Goal: Transaction & Acquisition: Download file/media

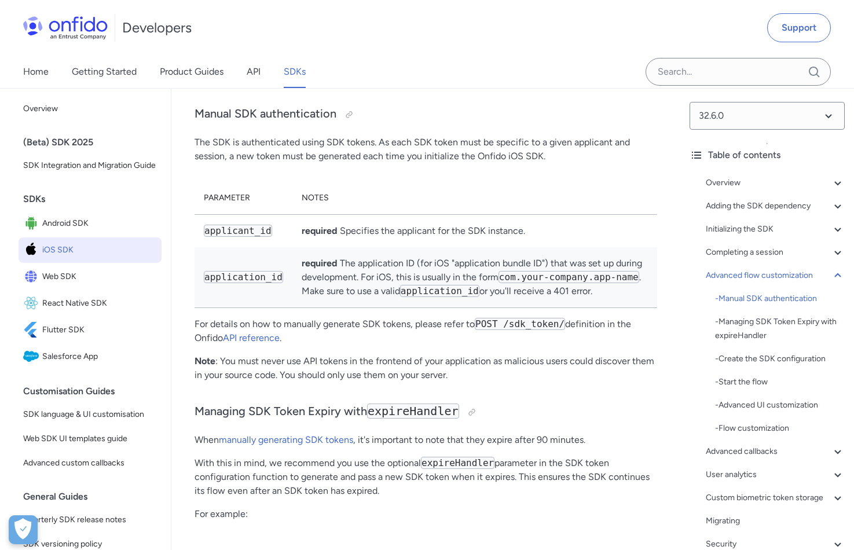
scroll to position [10152, 0]
click at [100, 248] on span "iOS SDK" at bounding box center [99, 250] width 115 height 16
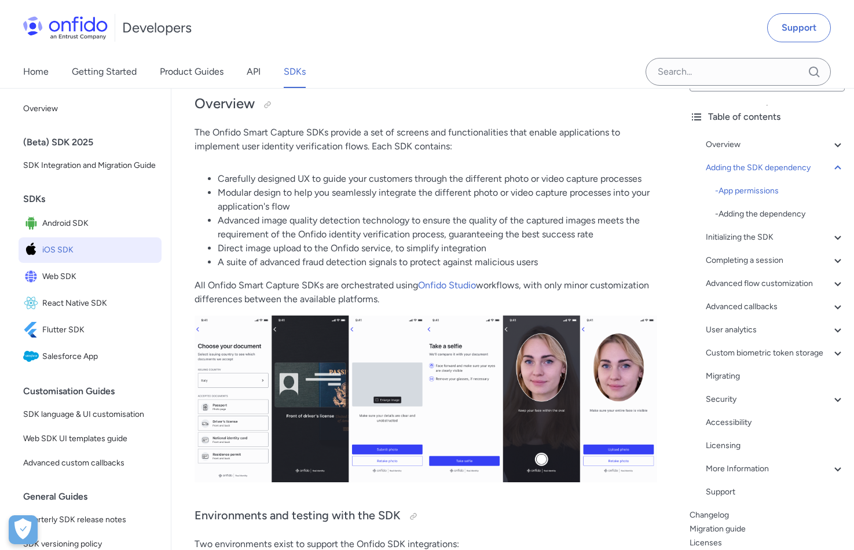
scroll to position [0, 0]
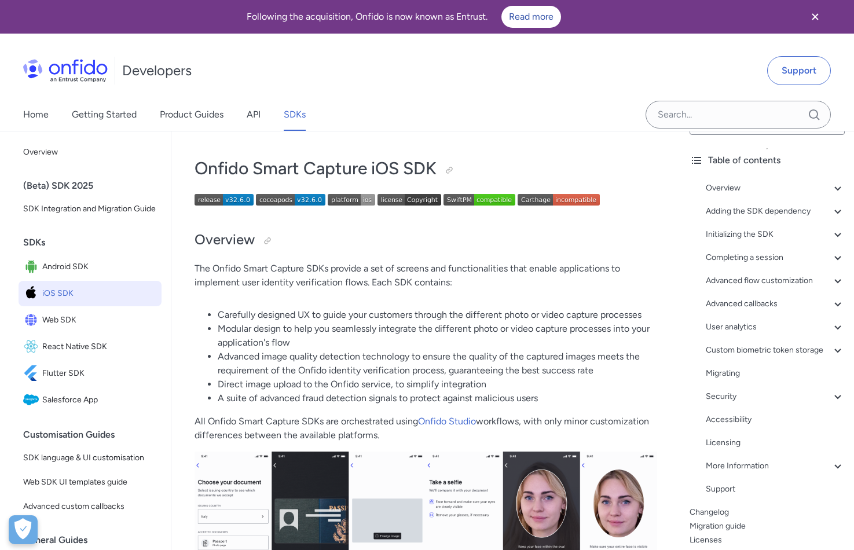
click at [234, 200] on img at bounding box center [224, 200] width 59 height 12
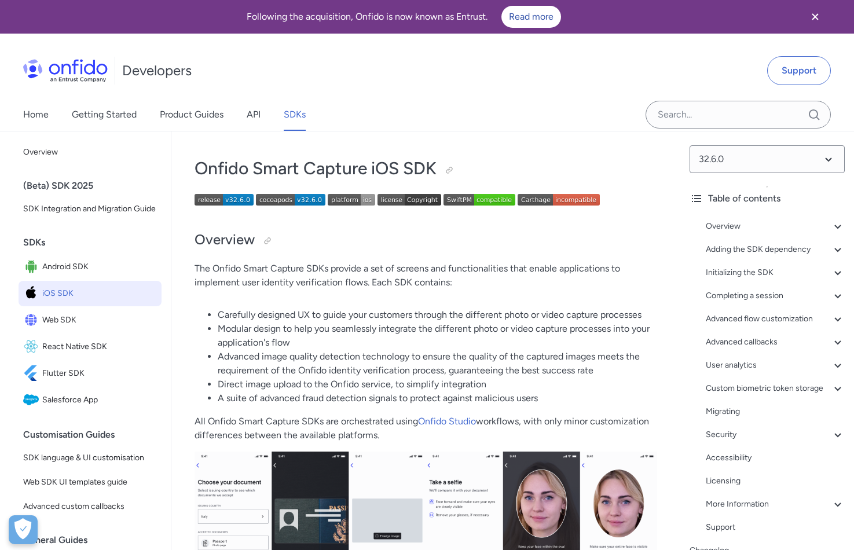
click at [347, 199] on img at bounding box center [351, 200] width 47 height 12
click at [349, 284] on p "The Onfido Smart Capture SDKs provide a set of screens and functionalities that…" at bounding box center [426, 276] width 463 height 28
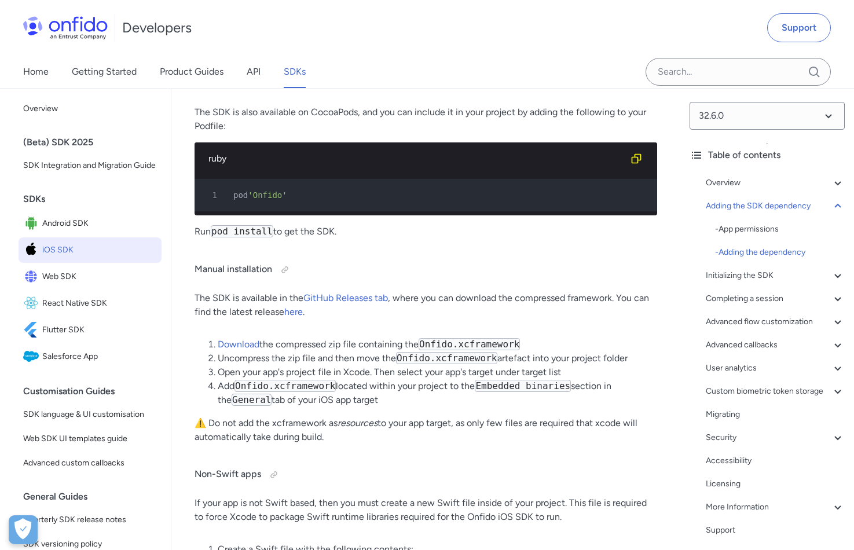
scroll to position [2015, 0]
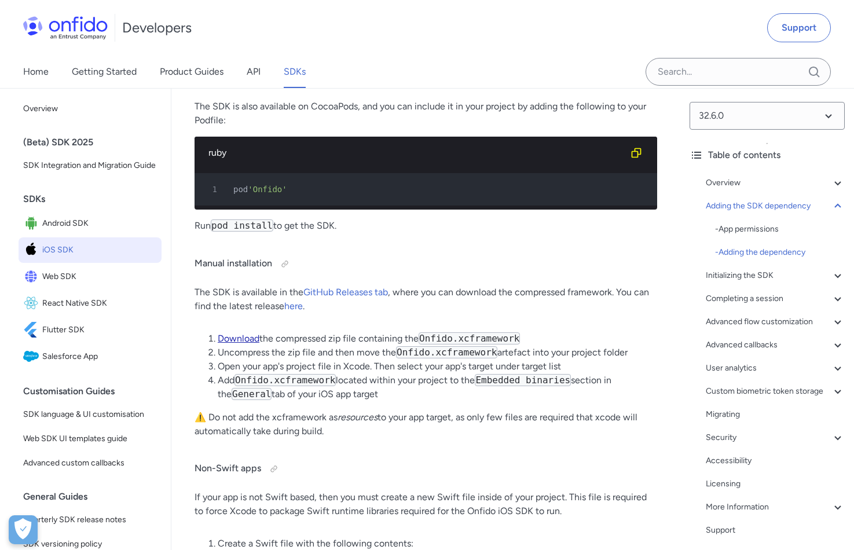
click at [245, 333] on link "Download" at bounding box center [239, 338] width 42 height 11
click at [229, 333] on link "Download" at bounding box center [239, 338] width 42 height 11
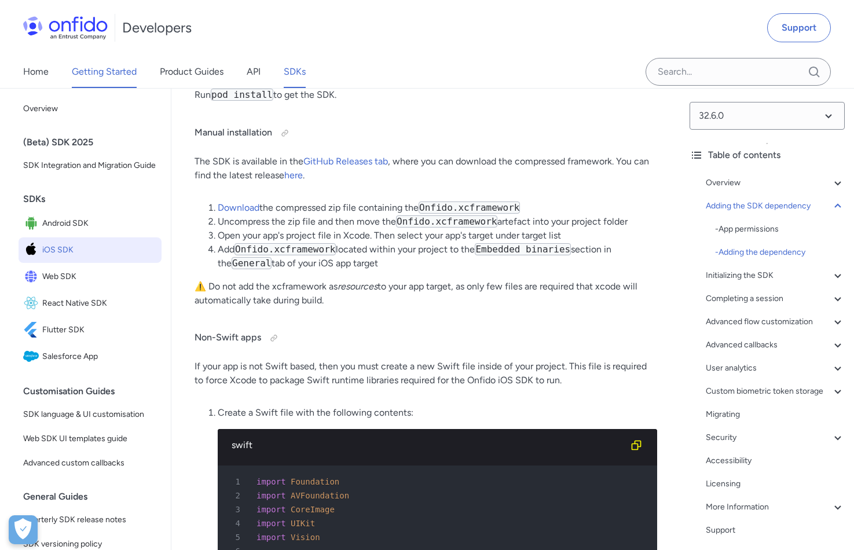
scroll to position [2145, 0]
